Goal: Task Accomplishment & Management: Use online tool/utility

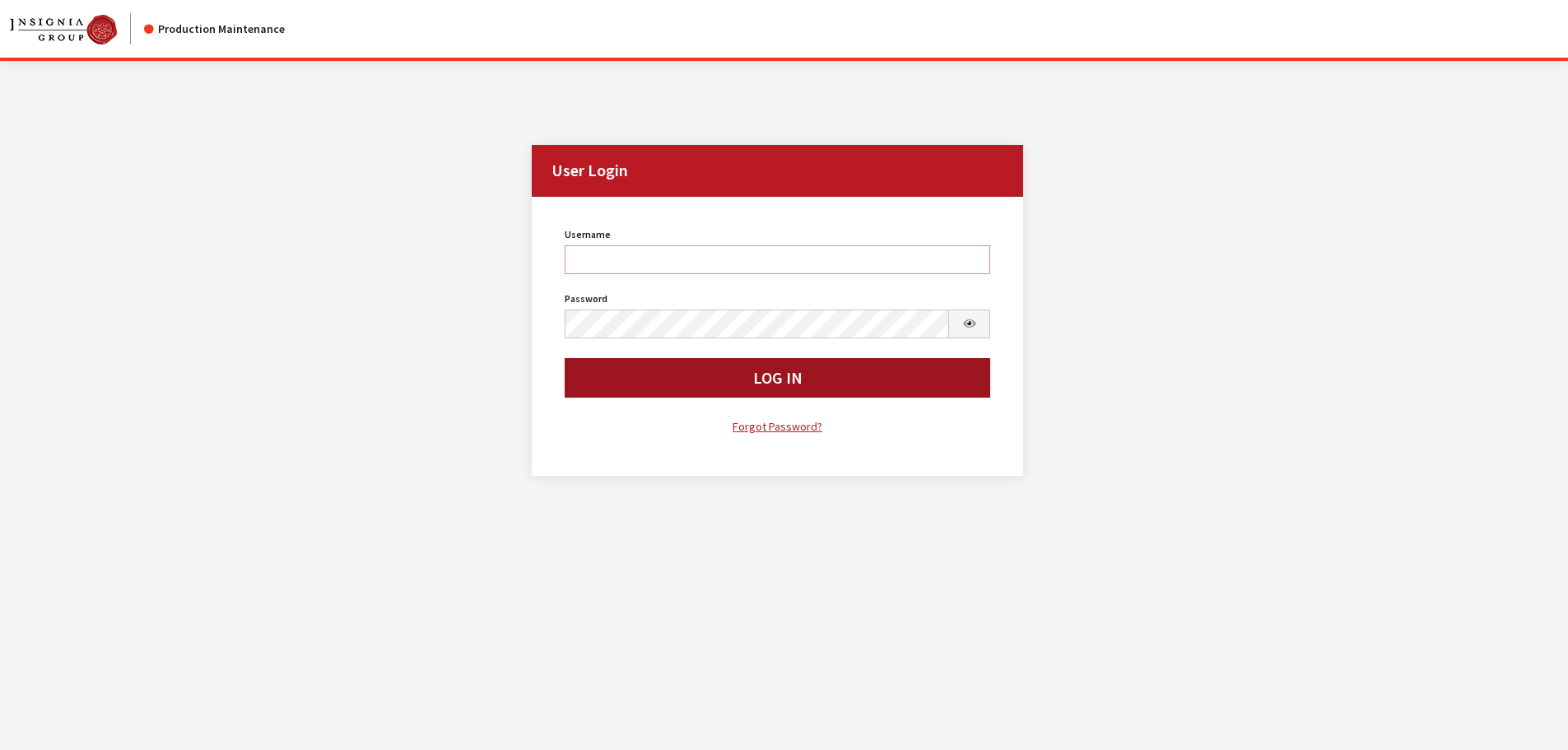
type input "rgoodwin"
click at [641, 379] on button "Log In" at bounding box center [778, 378] width 427 height 39
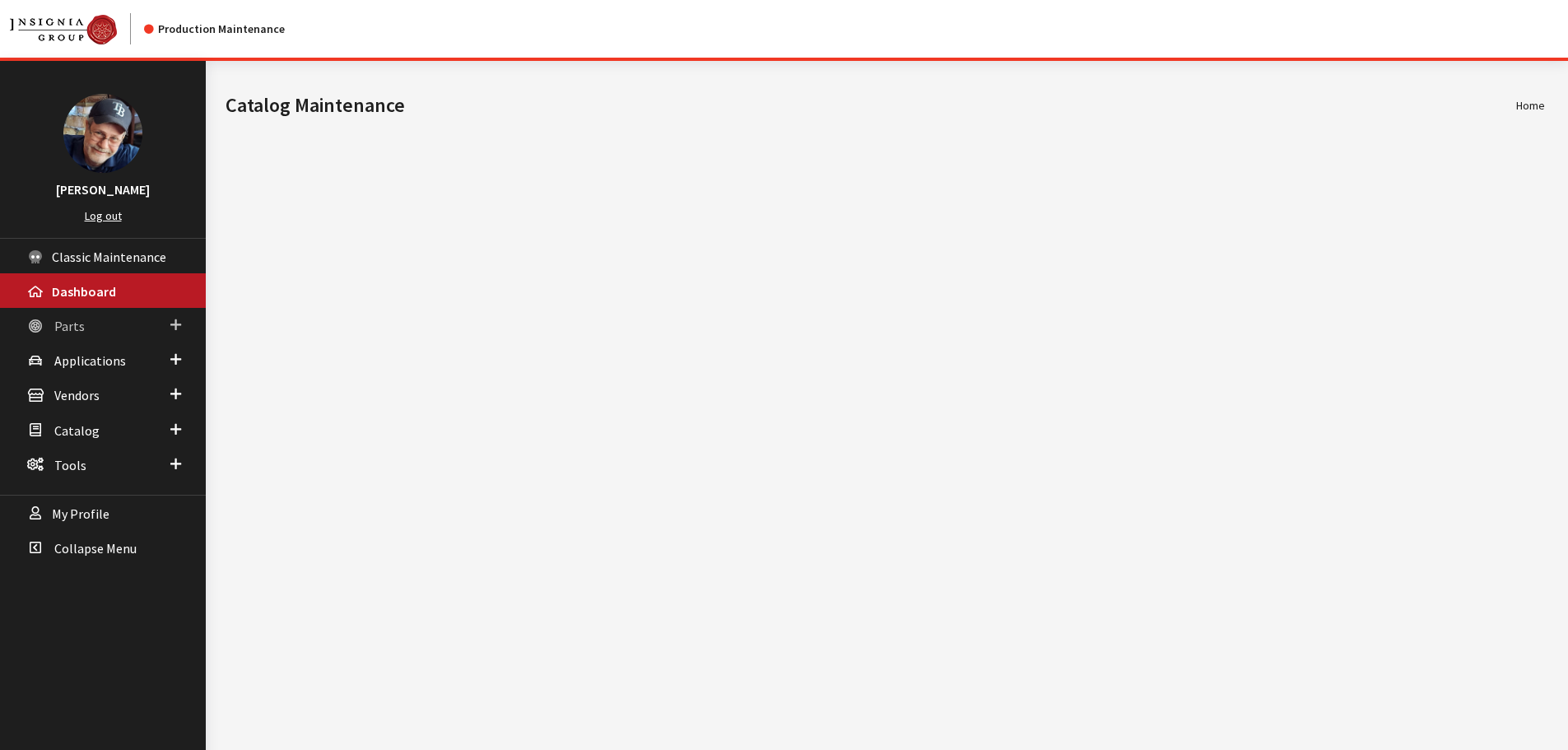
click at [72, 330] on span "Parts" at bounding box center [70, 325] width 31 height 16
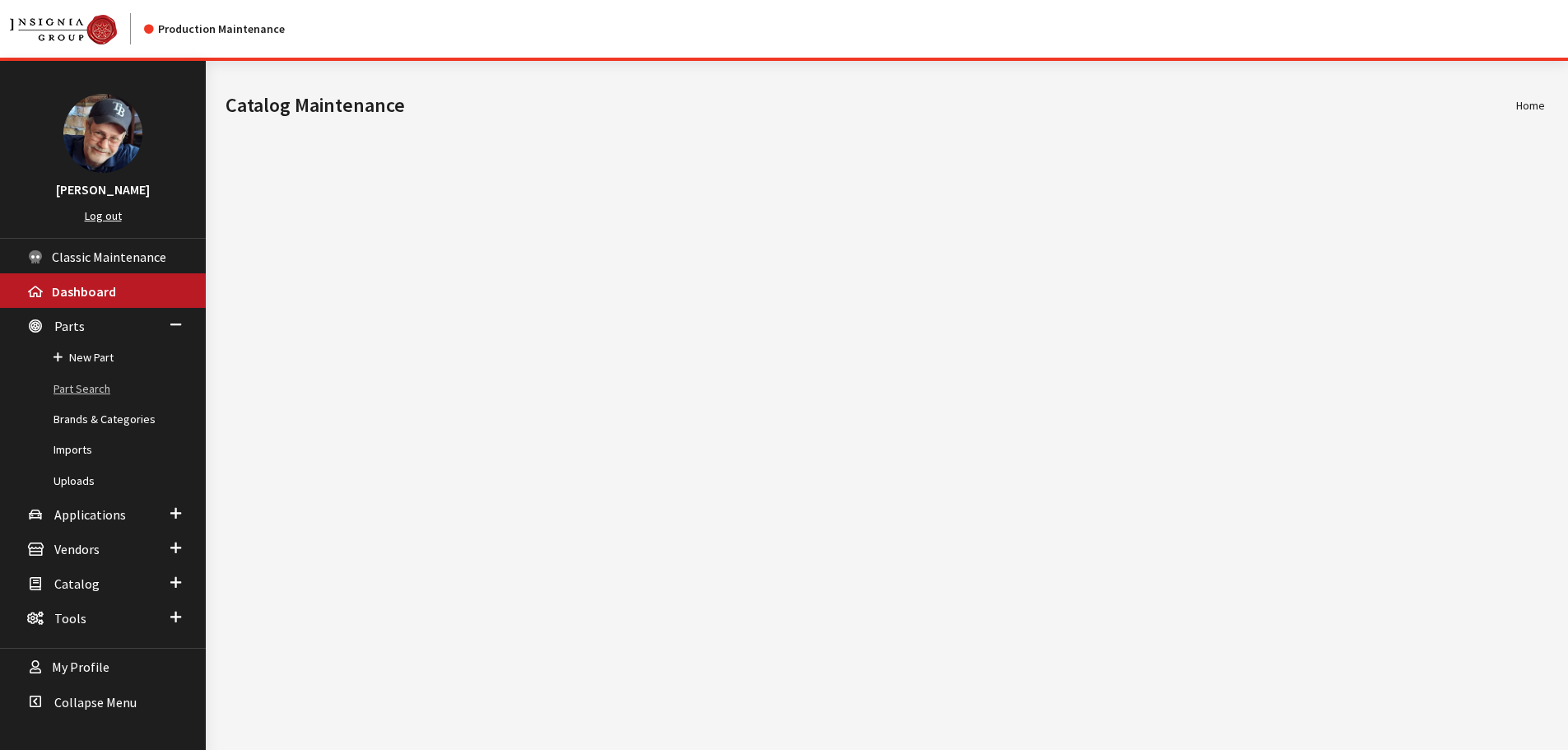
click at [90, 390] on link "Part Search" at bounding box center [102, 389] width 206 height 31
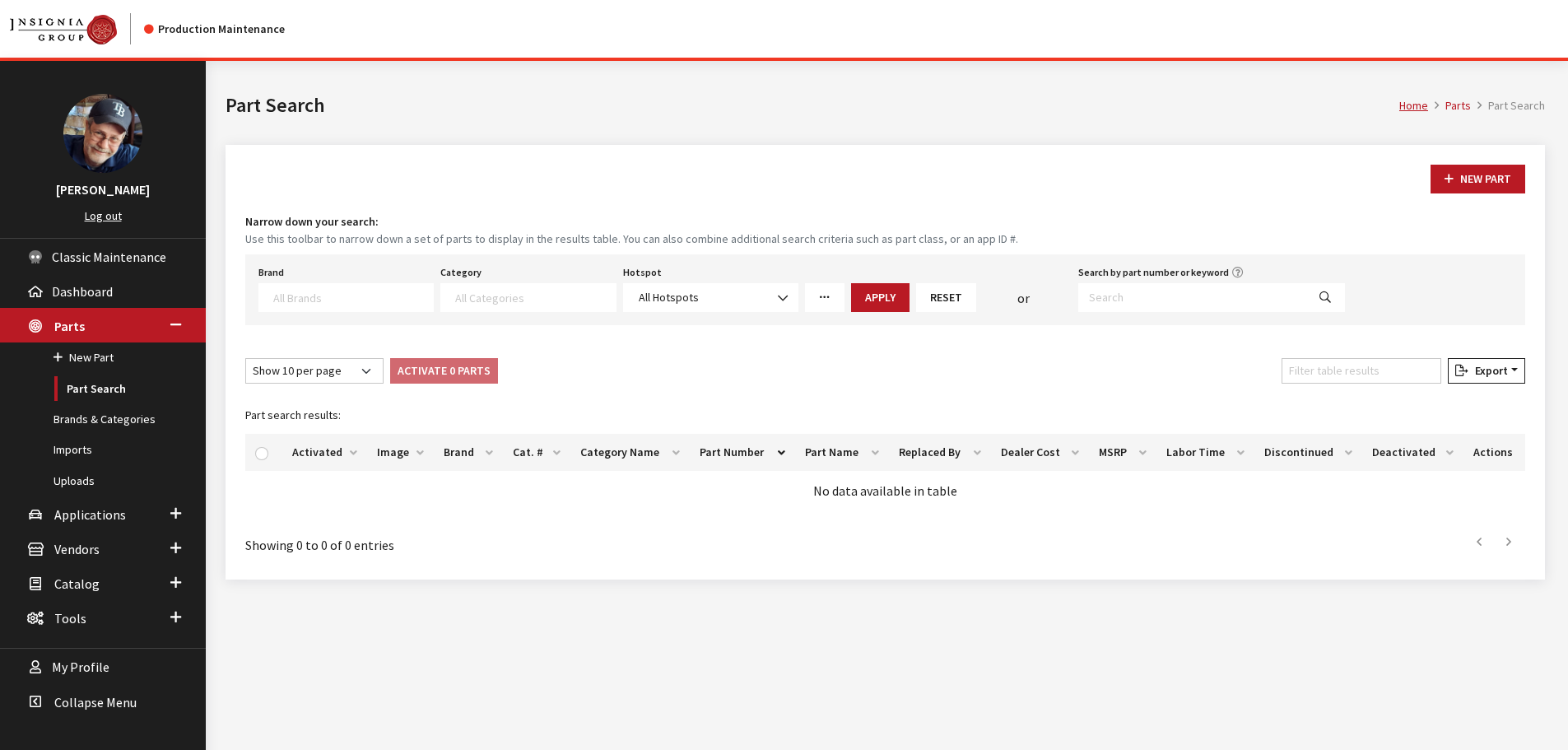
select select
click at [360, 298] on textarea "Search" at bounding box center [352, 297] width 160 height 15
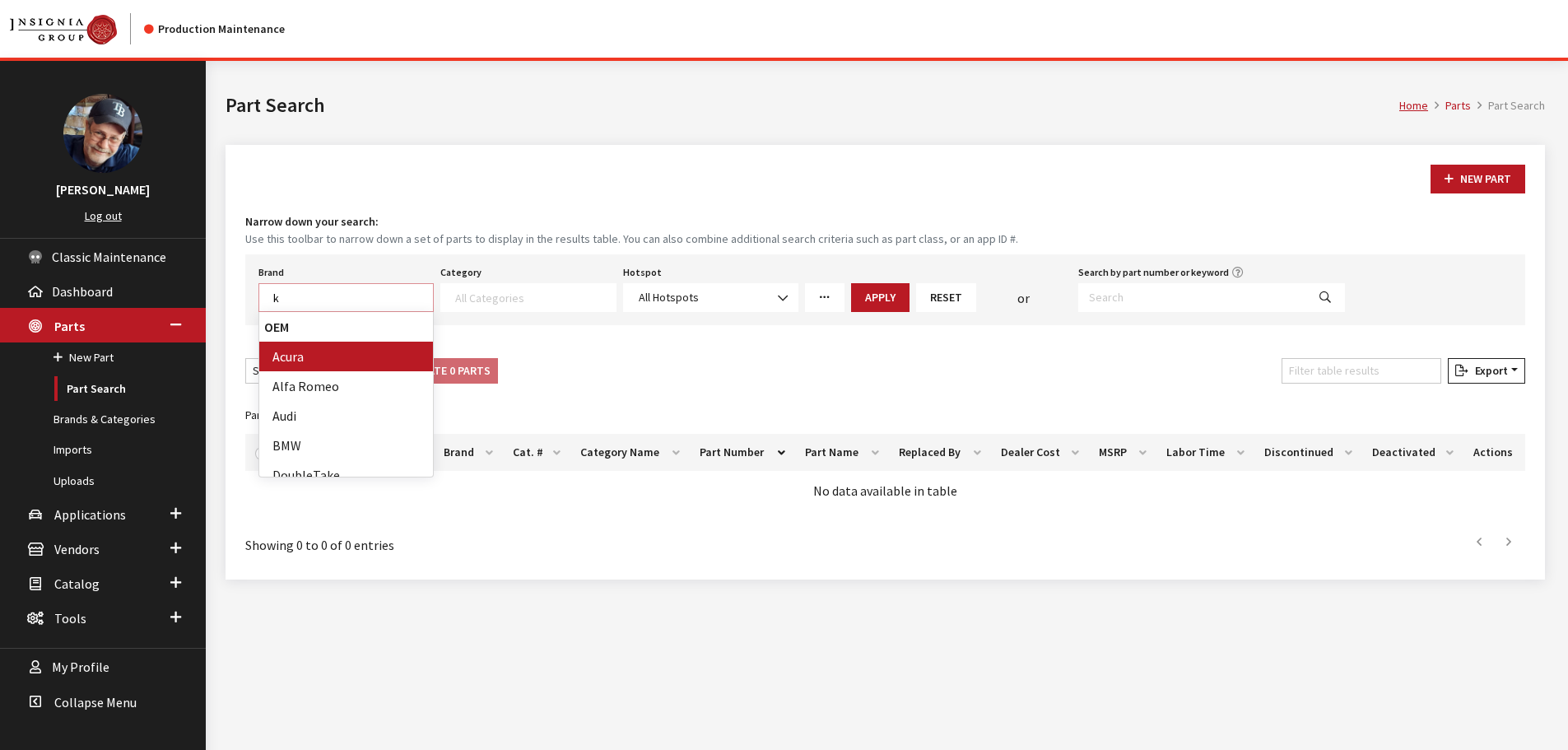
scroll to position [1, 0]
type textarea "ki"
select select "58"
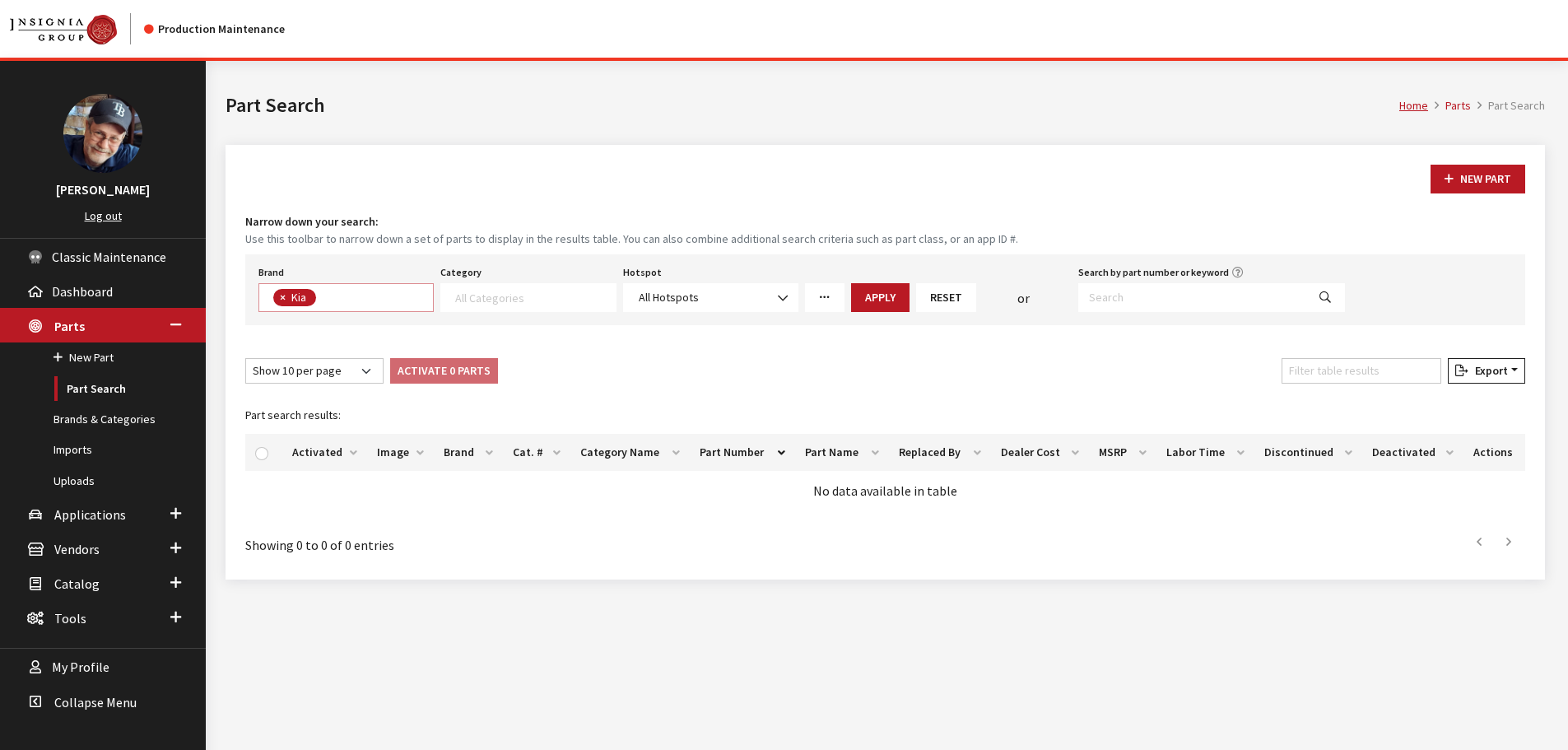
scroll to position [219, 0]
click at [876, 298] on button "Apply" at bounding box center [880, 298] width 58 height 29
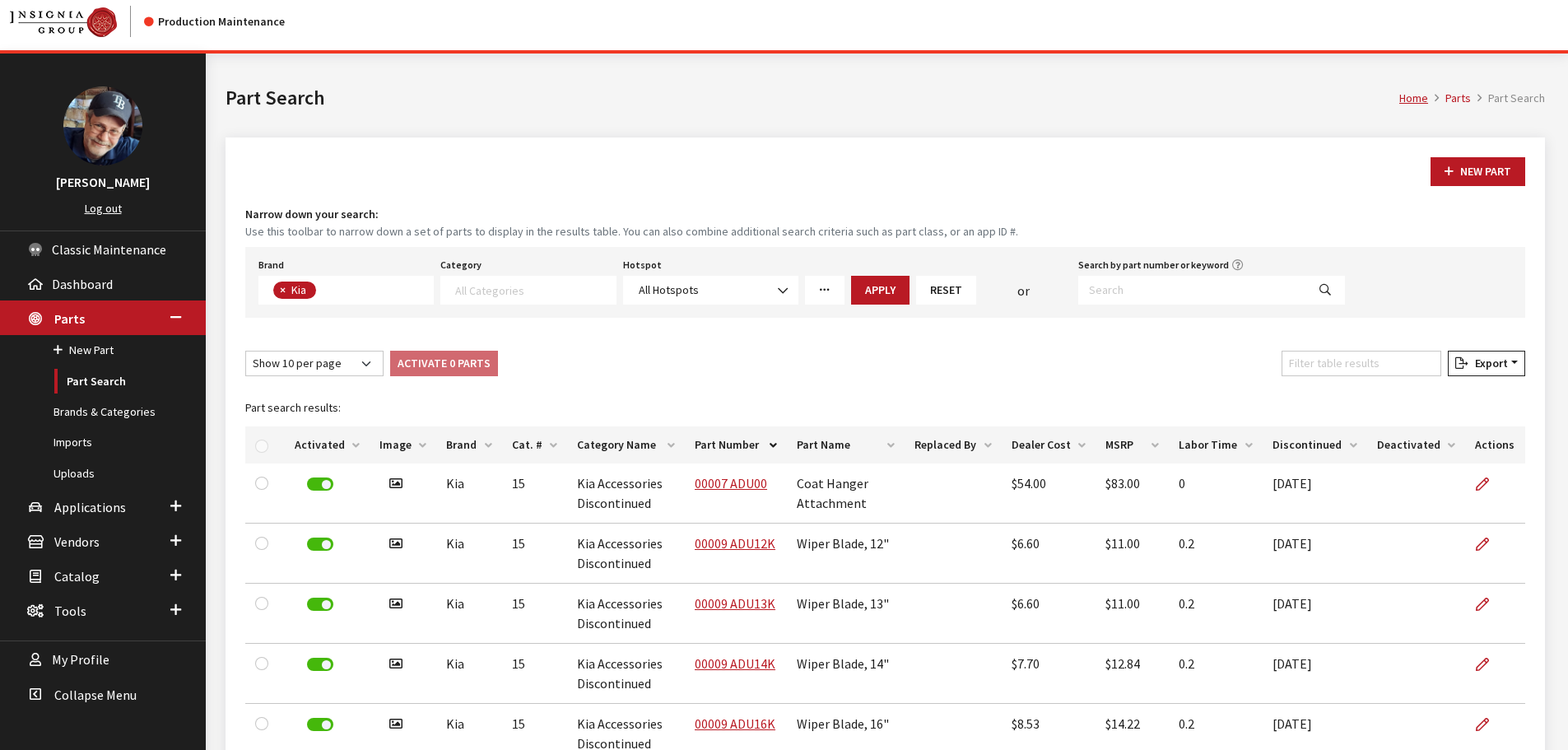
scroll to position [0, 0]
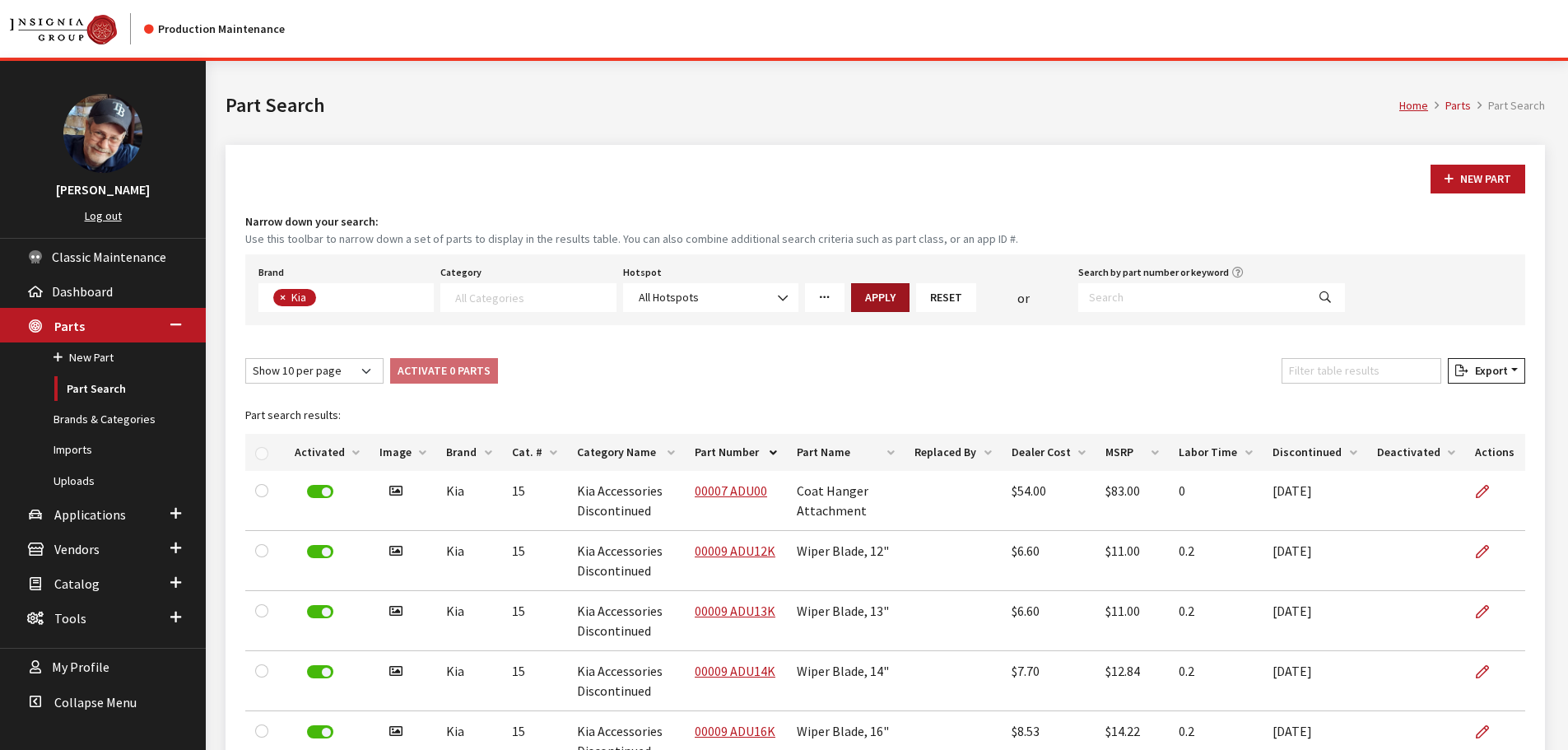
click at [888, 299] on button "Apply" at bounding box center [880, 298] width 58 height 29
click at [581, 305] on span at bounding box center [527, 298] width 175 height 29
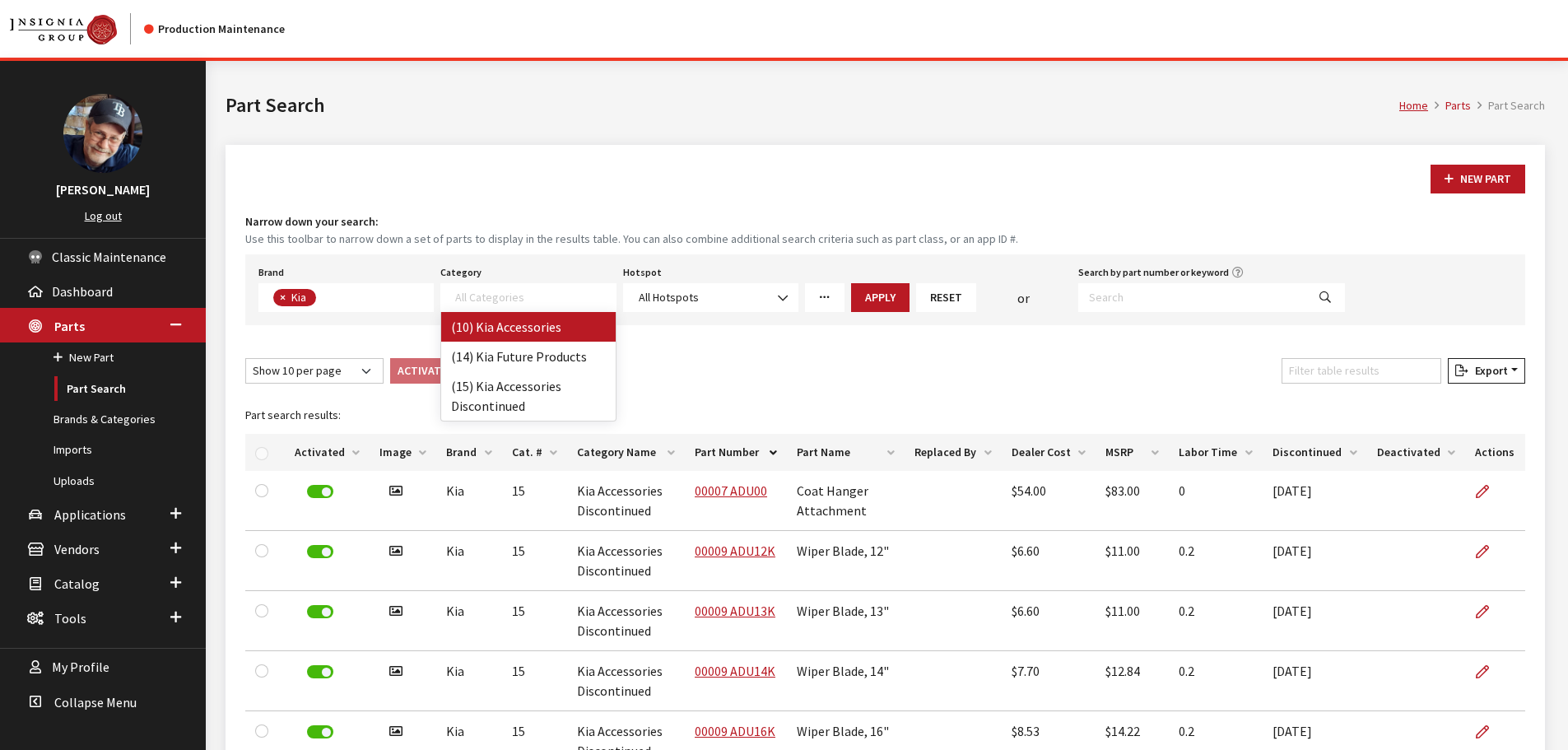
select select "238"
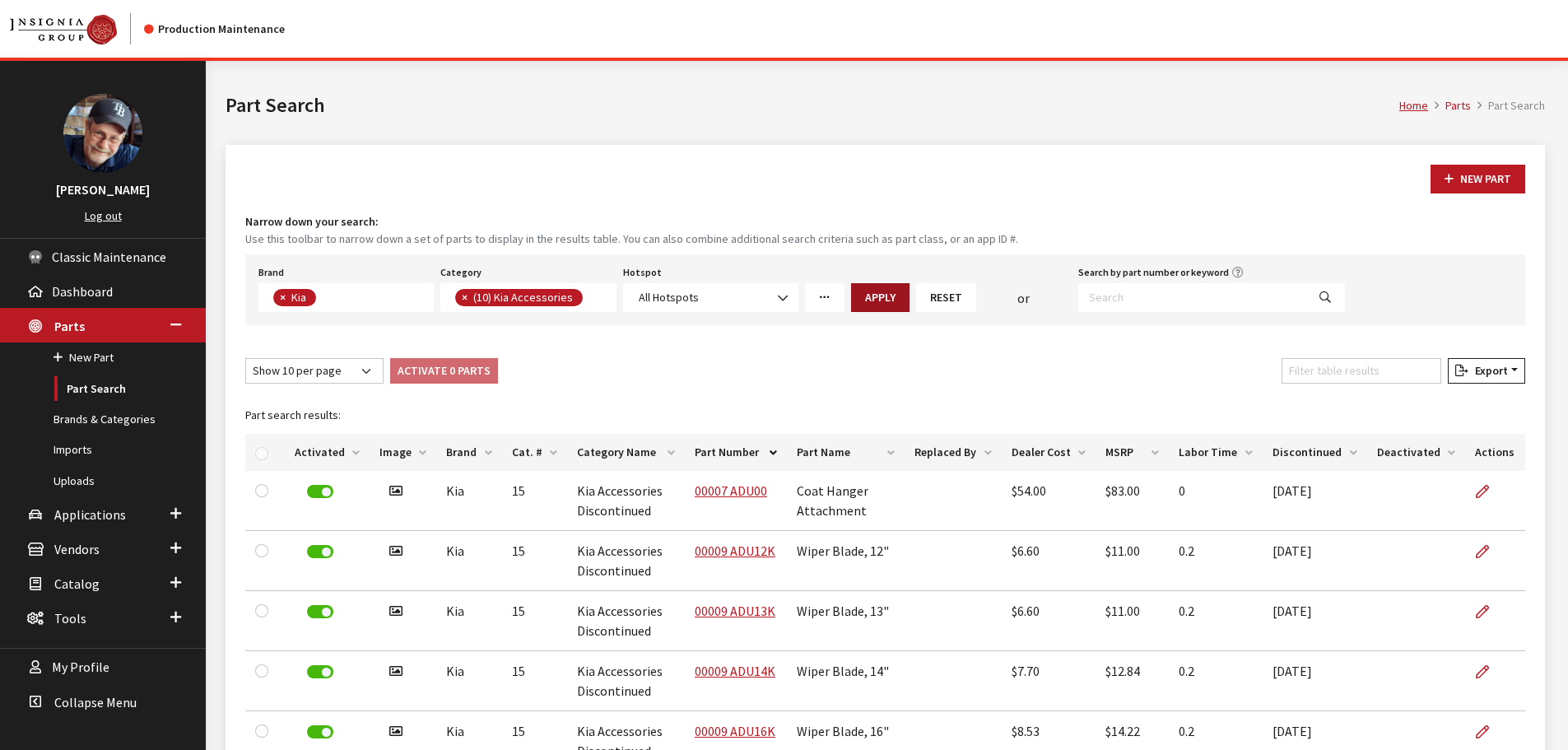
click at [874, 298] on button "Apply" at bounding box center [880, 298] width 58 height 29
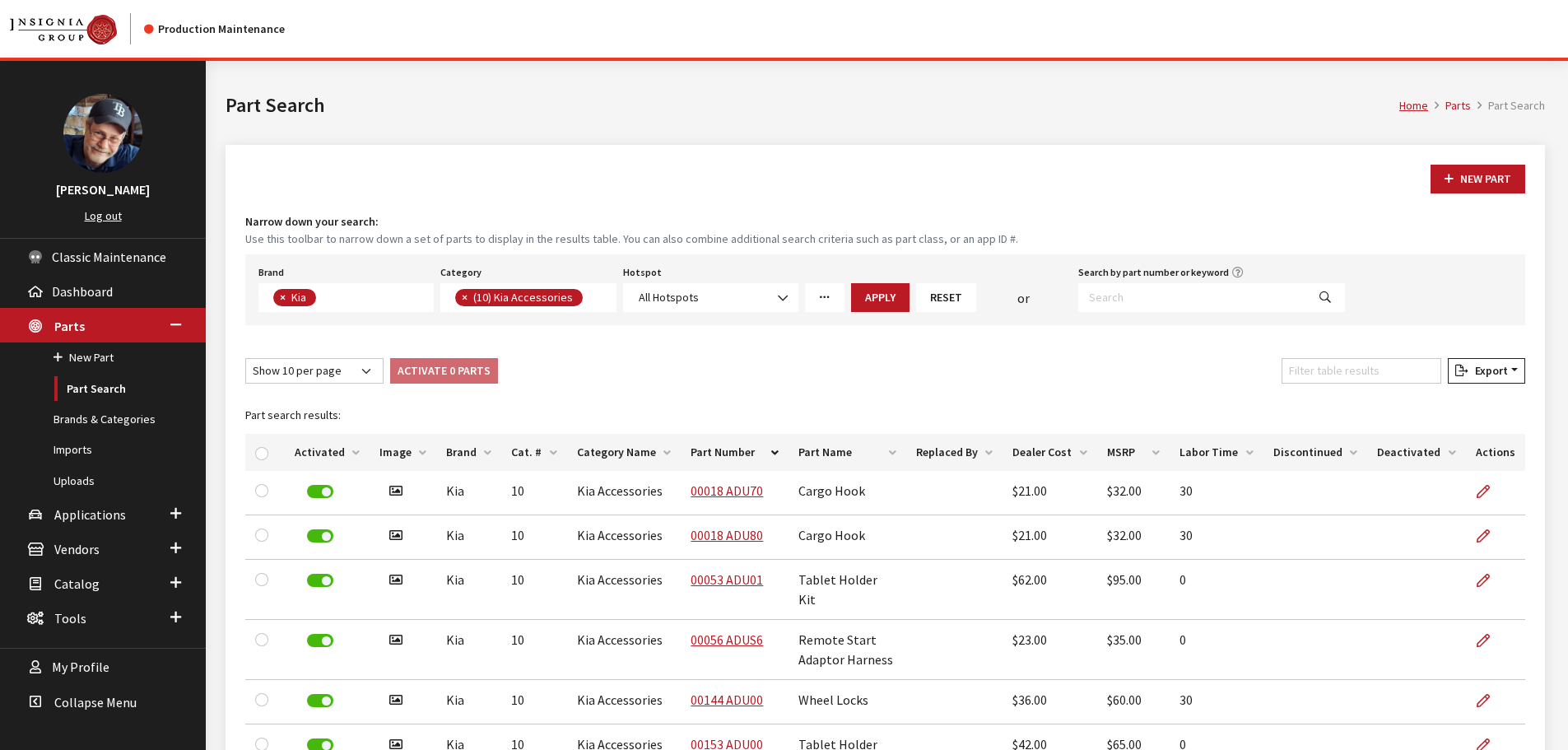
click at [1326, 448] on th "Discontinued" at bounding box center [1315, 451] width 105 height 37
